Goal: Information Seeking & Learning: Learn about a topic

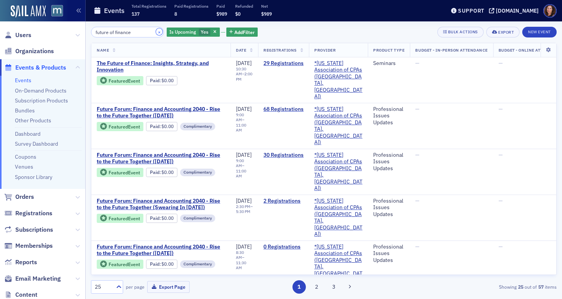
click at [156, 32] on button "×" at bounding box center [159, 31] width 7 height 7
